Goal: Transaction & Acquisition: Purchase product/service

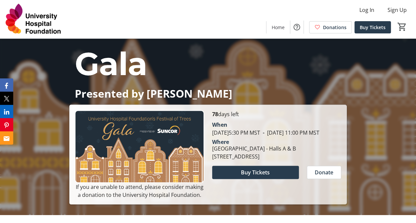
scroll to position [33, 0]
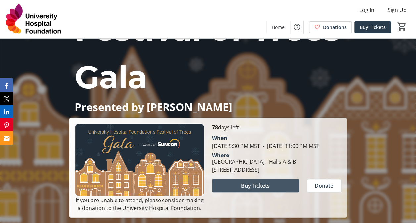
click at [270, 189] on span at bounding box center [255, 186] width 87 height 16
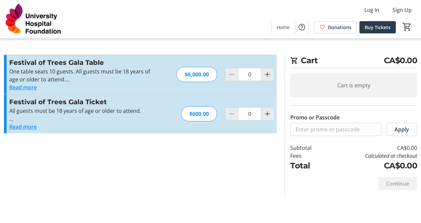
drag, startPoint x: 0, startPoint y: 0, endPoint x: 158, endPoint y: 42, distance: 163.8
click at [158, 42] on div "Cart CA$0.00 Cart is empty Promo or Passcode Apply Subtotal CA$0.00 Fees Calcul…" at bounding box center [210, 111] width 421 height 223
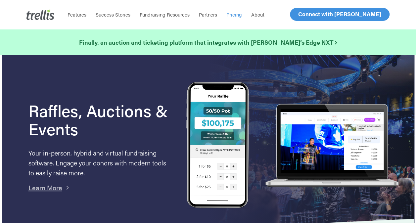
click at [233, 15] on span "Pricing" at bounding box center [235, 14] width 16 height 7
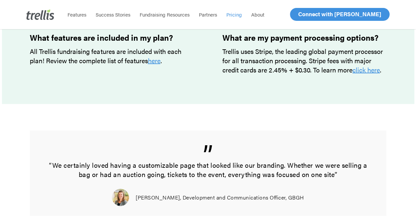
scroll to position [596, 0]
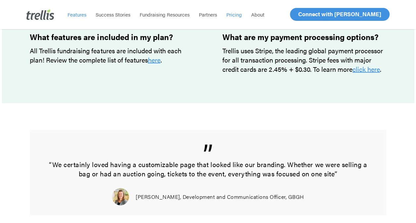
click at [70, 14] on span "Features" at bounding box center [77, 14] width 19 height 7
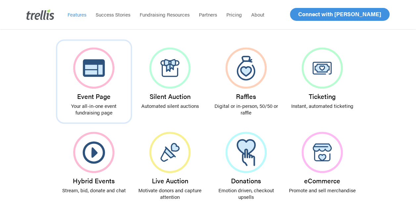
scroll to position [133, 0]
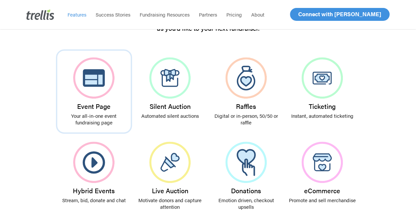
click at [91, 91] on img at bounding box center [93, 77] width 41 height 41
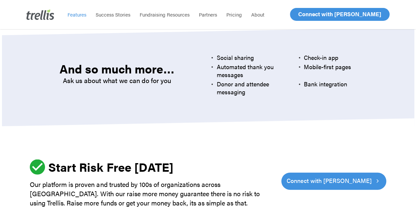
scroll to position [2120, 0]
